Goal: Information Seeking & Learning: Check status

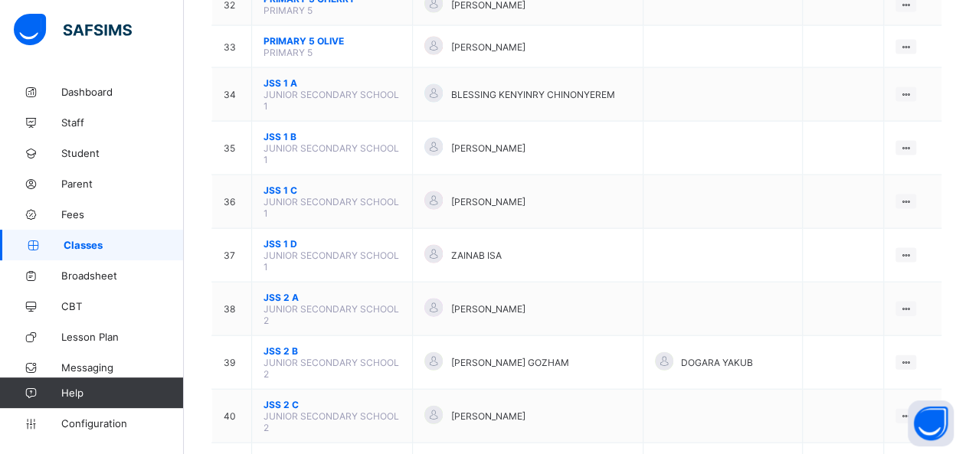
scroll to position [1623, 0]
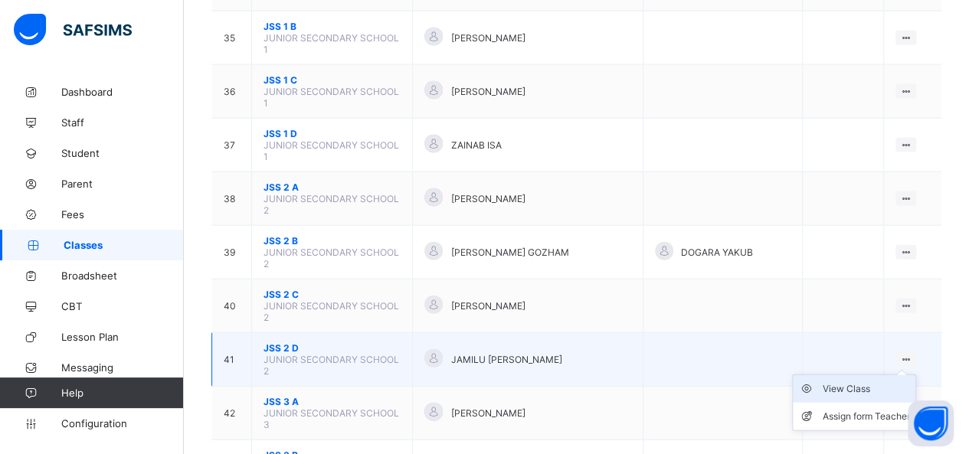
click at [865, 381] on div "View Class" at bounding box center [865, 388] width 87 height 15
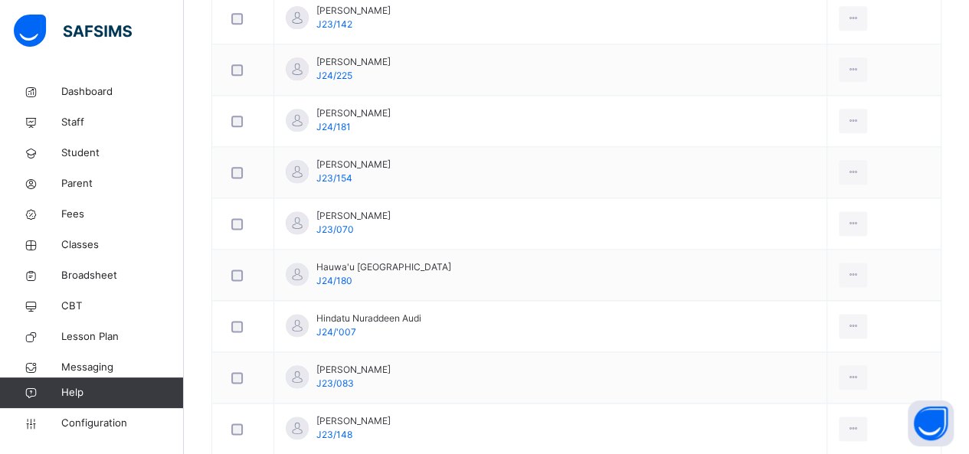
scroll to position [950, 0]
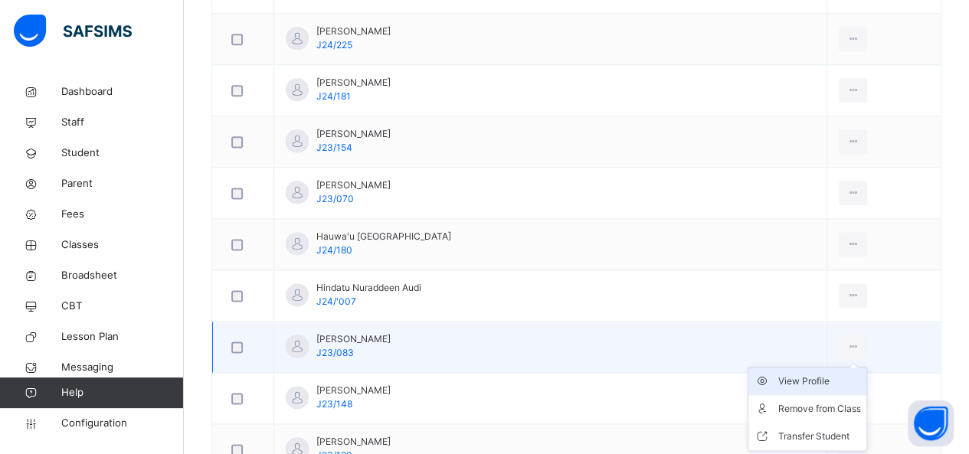
click at [791, 378] on div "View Profile" at bounding box center [818, 381] width 83 height 15
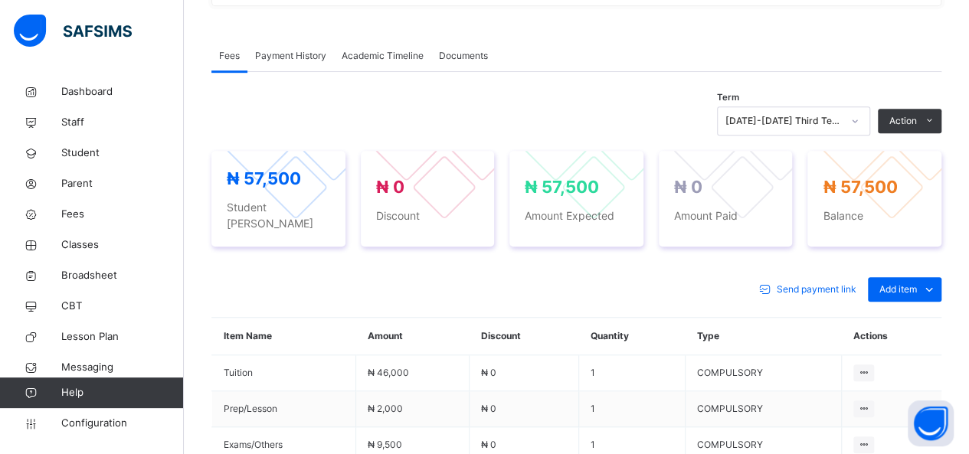
scroll to position [459, 0]
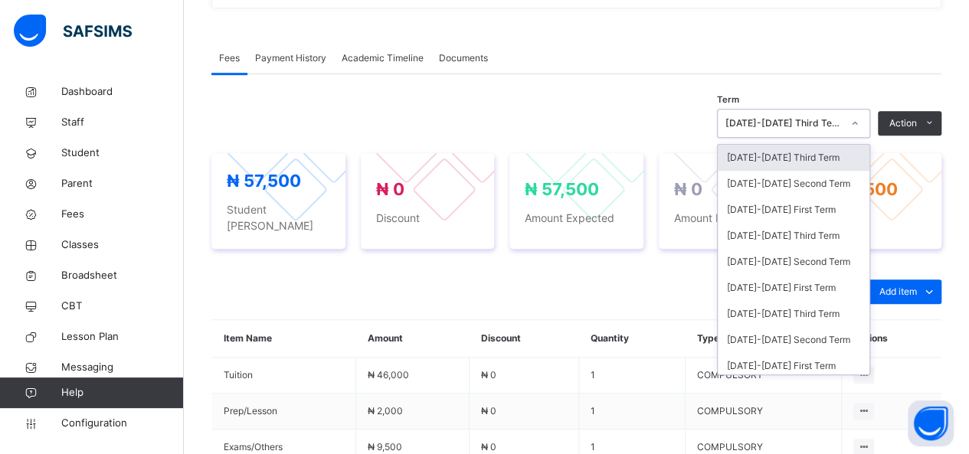
click at [835, 121] on div "[DATE]-[DATE] Third Term" at bounding box center [783, 123] width 116 height 14
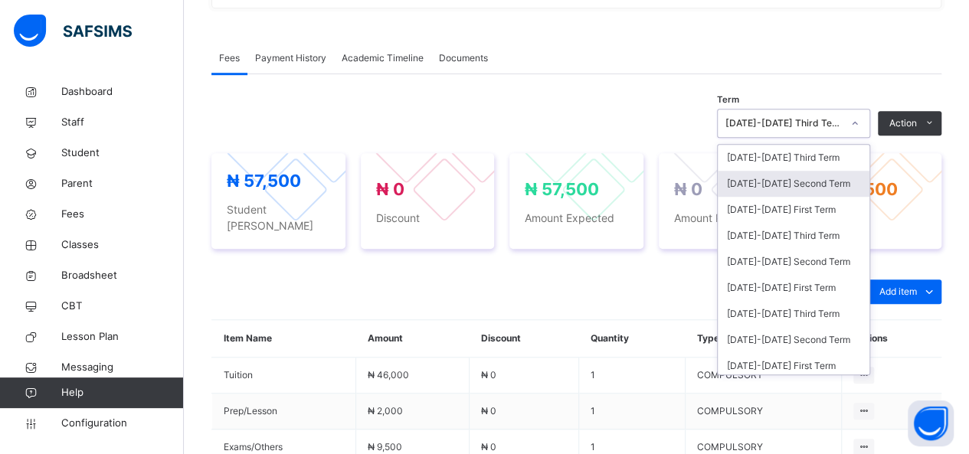
click at [817, 185] on div "[DATE]-[DATE] Second Term" at bounding box center [794, 184] width 152 height 26
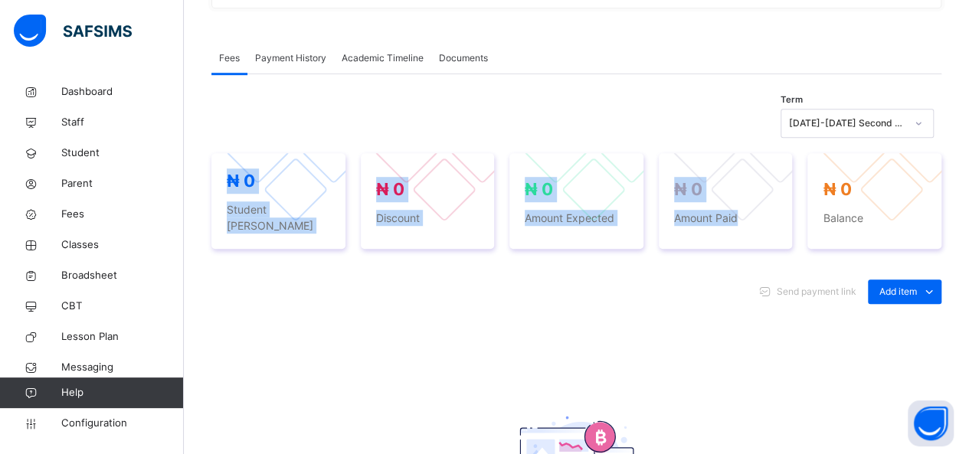
drag, startPoint x: 817, startPoint y: 185, endPoint x: 836, endPoint y: 129, distance: 58.4
click at [836, 129] on div "Term [DATE]-[DATE] Second Term ₦ 0 Student Bill ₦ 0 Discount ₦ 0 Amount Expecte…" at bounding box center [576, 362] width 730 height 522
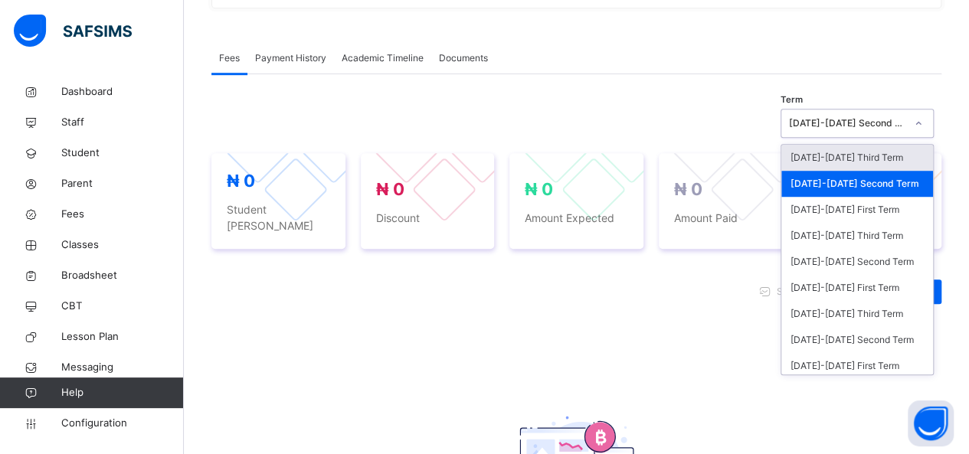
click at [836, 129] on div "[DATE]-[DATE] Second Term" at bounding box center [842, 124] width 123 height 24
click at [923, 123] on icon at bounding box center [918, 123] width 9 height 15
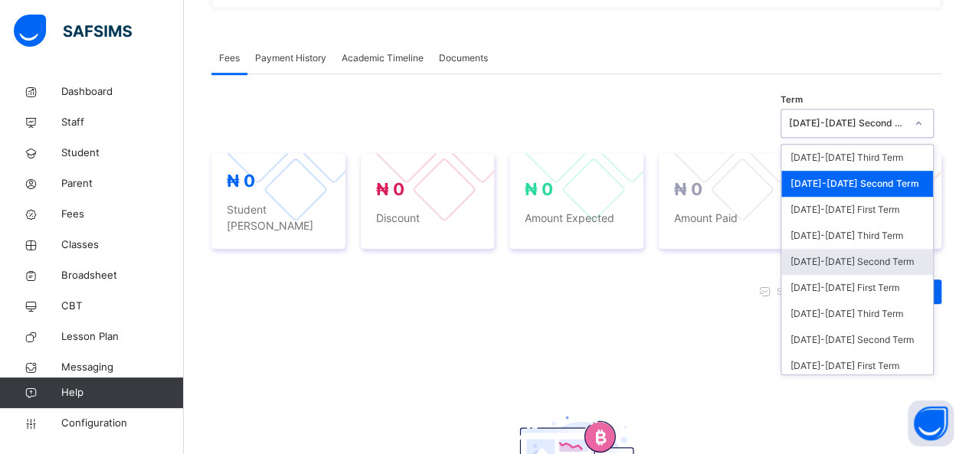
click at [858, 263] on div "[DATE]-[DATE] Second Term" at bounding box center [857, 262] width 152 height 26
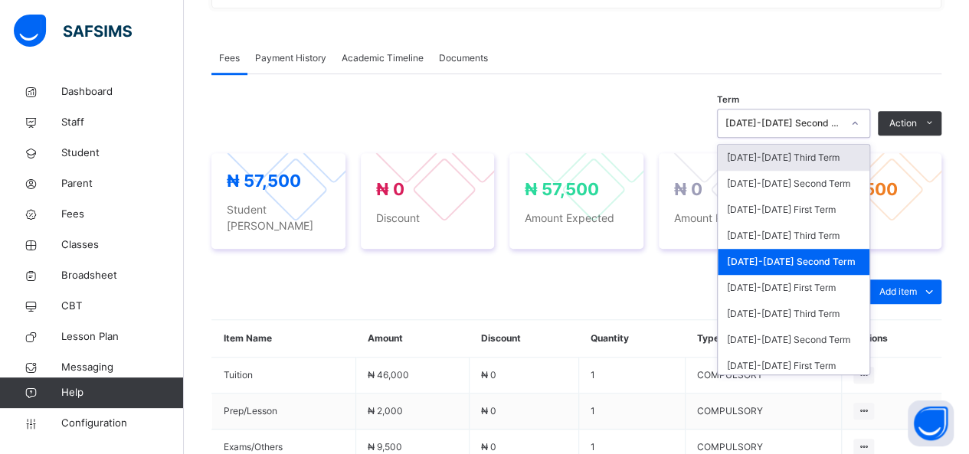
click at [842, 126] on div "[DATE]-[DATE] Second Term" at bounding box center [783, 123] width 116 height 14
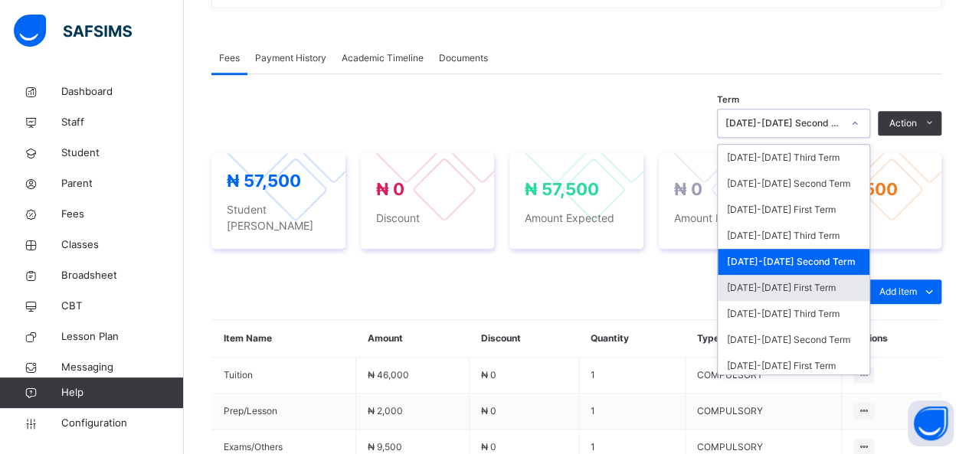
click at [799, 283] on div "[DATE]-[DATE] First Term" at bounding box center [794, 288] width 152 height 26
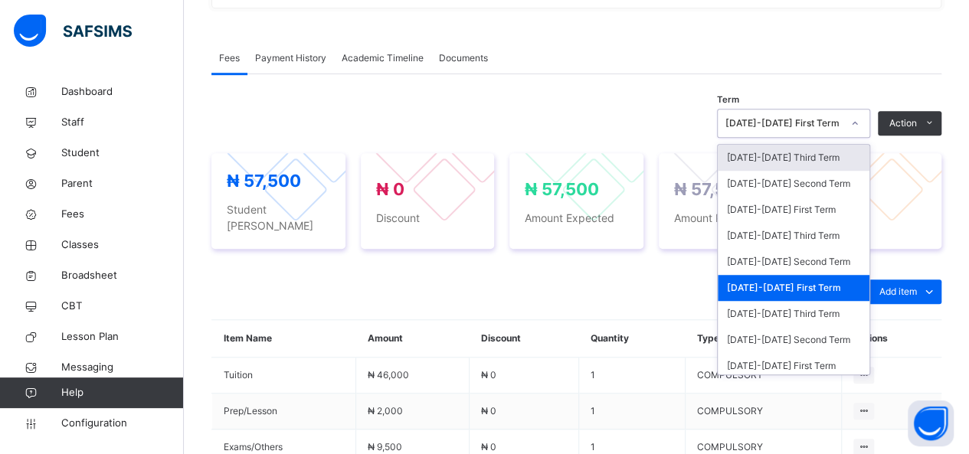
click at [862, 126] on div at bounding box center [855, 123] width 26 height 25
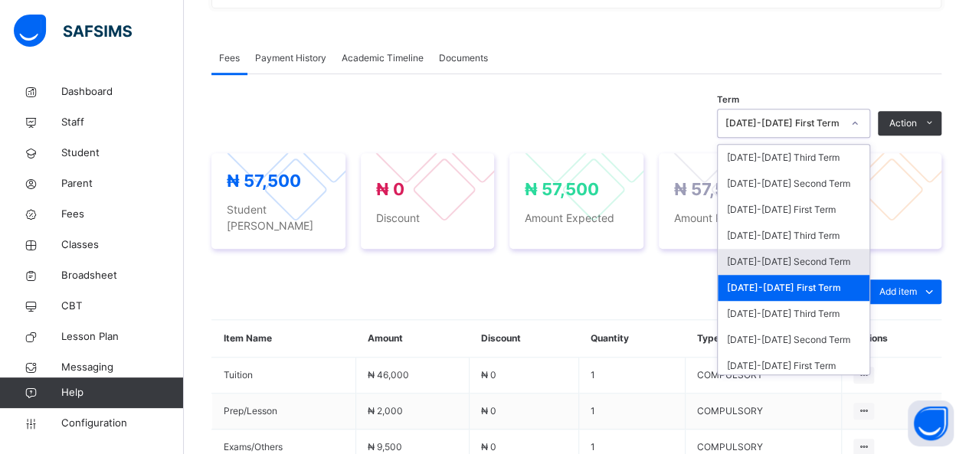
click at [804, 255] on div "[DATE]-[DATE] Second Term" at bounding box center [794, 262] width 152 height 26
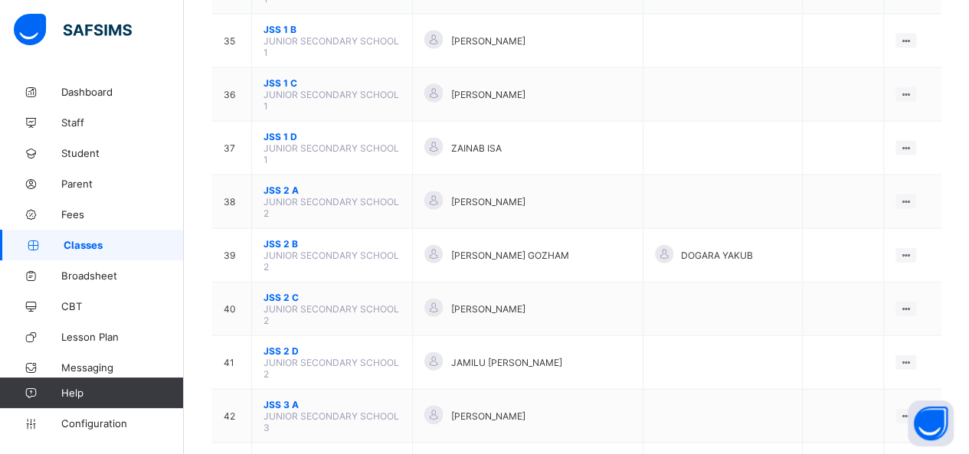
scroll to position [1623, 0]
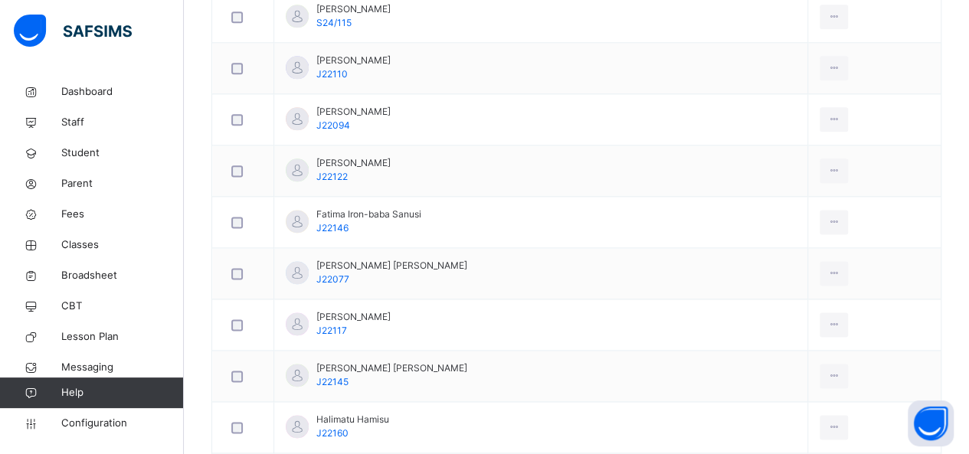
scroll to position [950, 0]
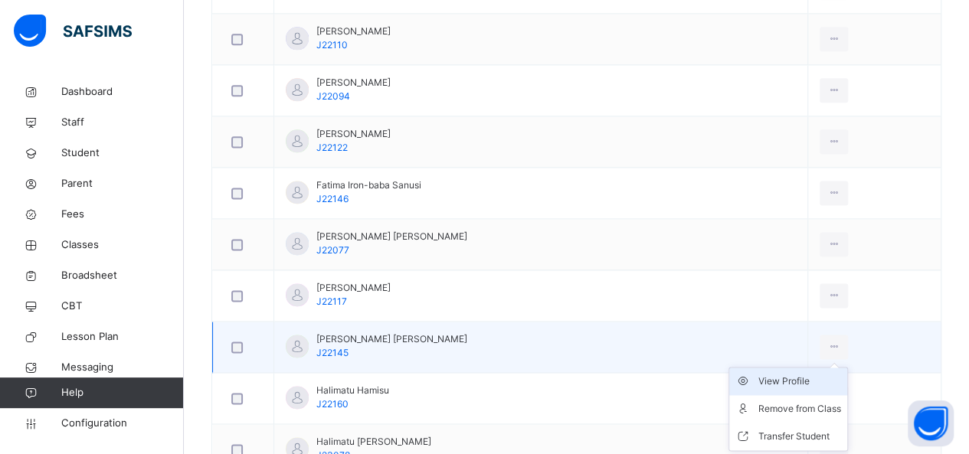
click at [778, 374] on div "View Profile" at bounding box center [799, 381] width 83 height 15
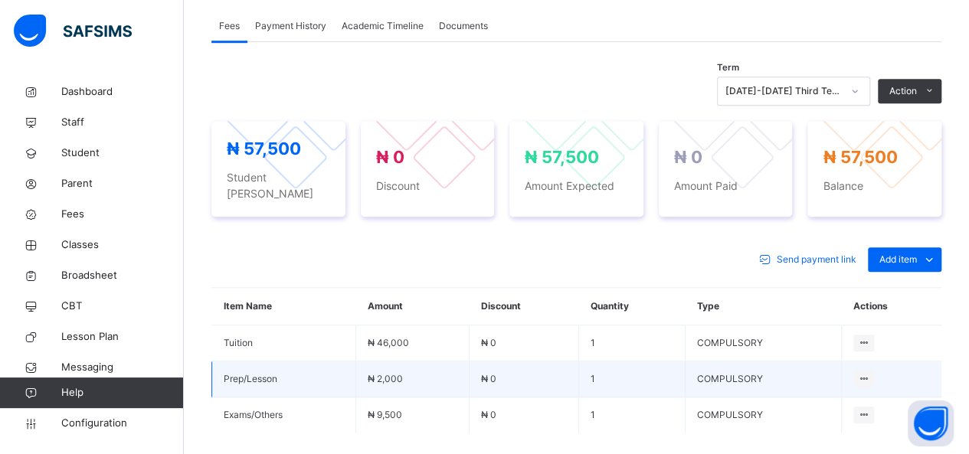
scroll to position [490, 0]
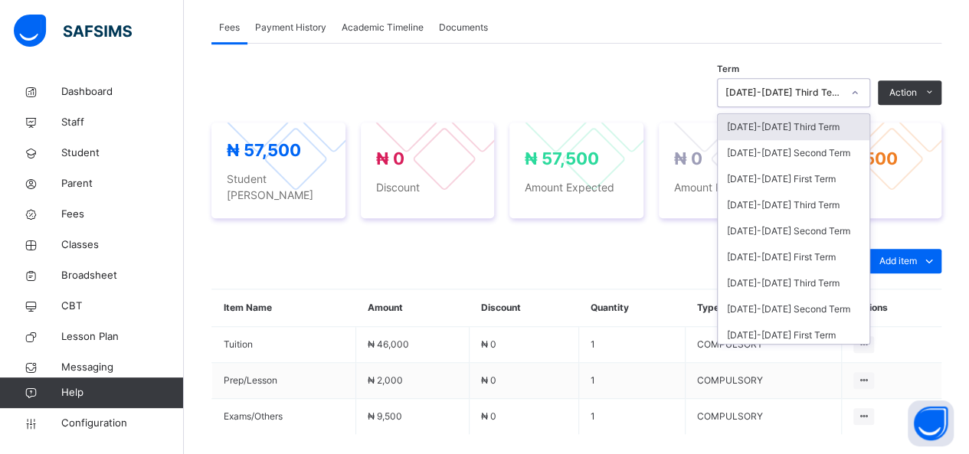
click at [859, 91] on icon at bounding box center [854, 92] width 9 height 15
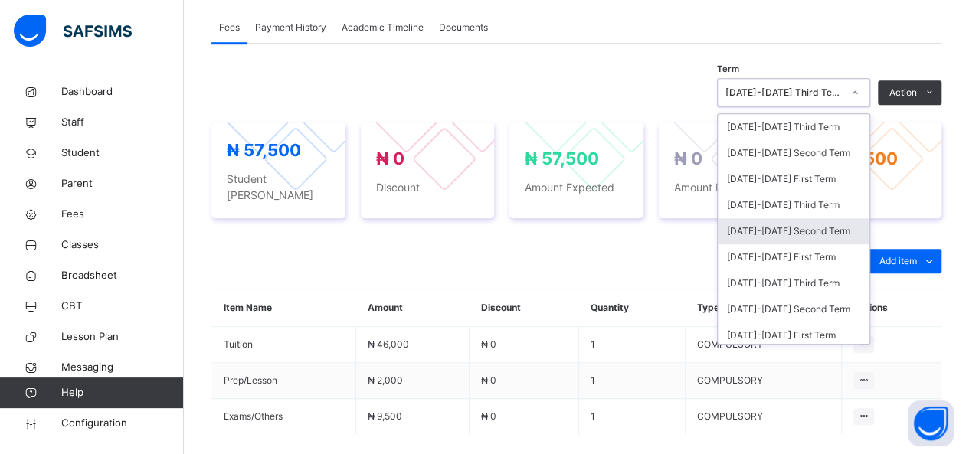
click at [804, 230] on div "[DATE]-[DATE] Second Term" at bounding box center [794, 231] width 152 height 26
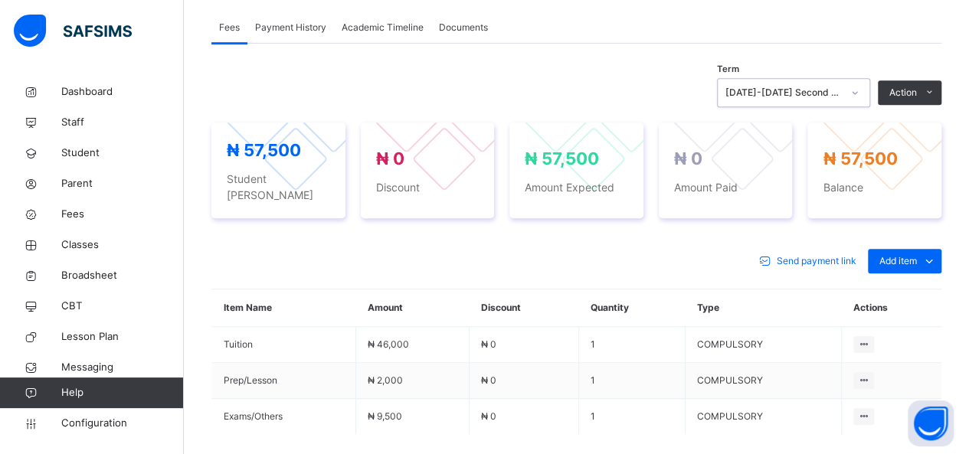
click at [832, 93] on div "[DATE]-[DATE] Second Term" at bounding box center [783, 93] width 116 height 14
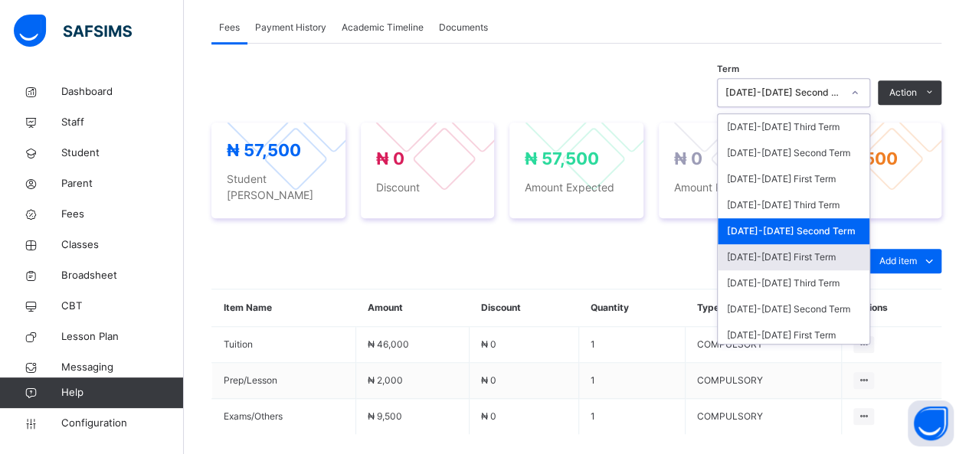
click at [799, 250] on div "[DATE]-[DATE] First Term" at bounding box center [794, 257] width 152 height 26
